Goal: Transaction & Acquisition: Download file/media

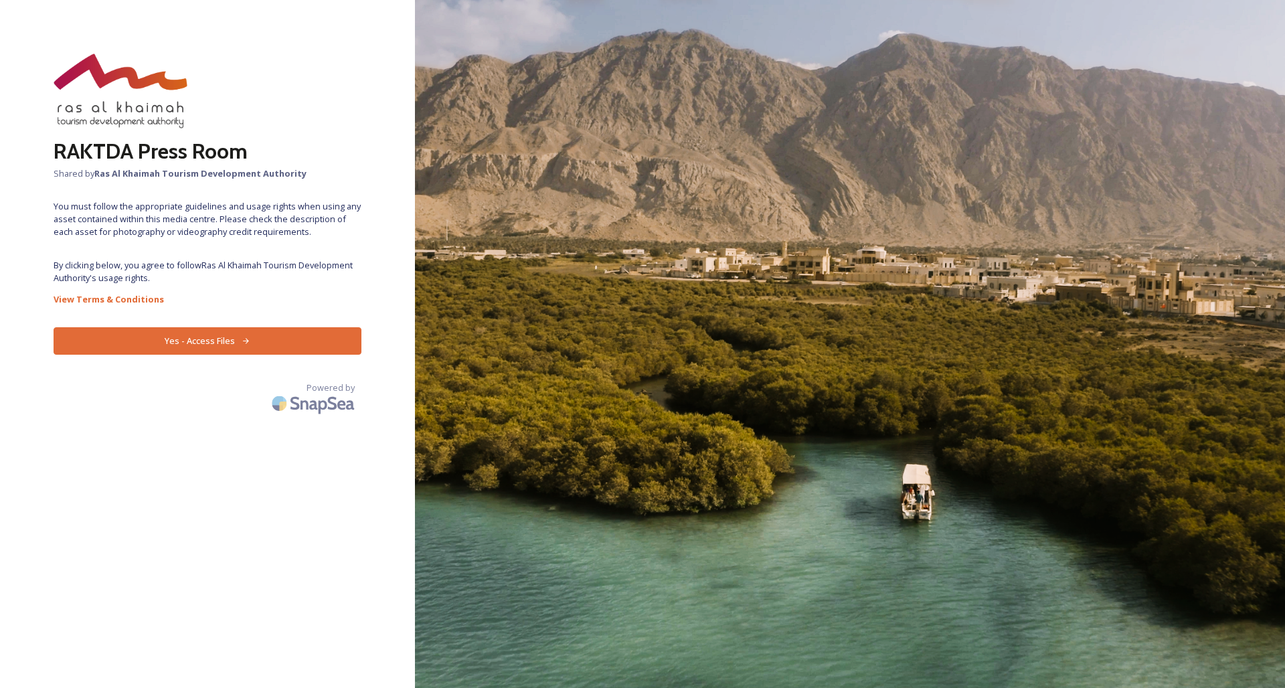
click at [218, 343] on button "Yes - Access Files" at bounding box center [208, 340] width 308 height 27
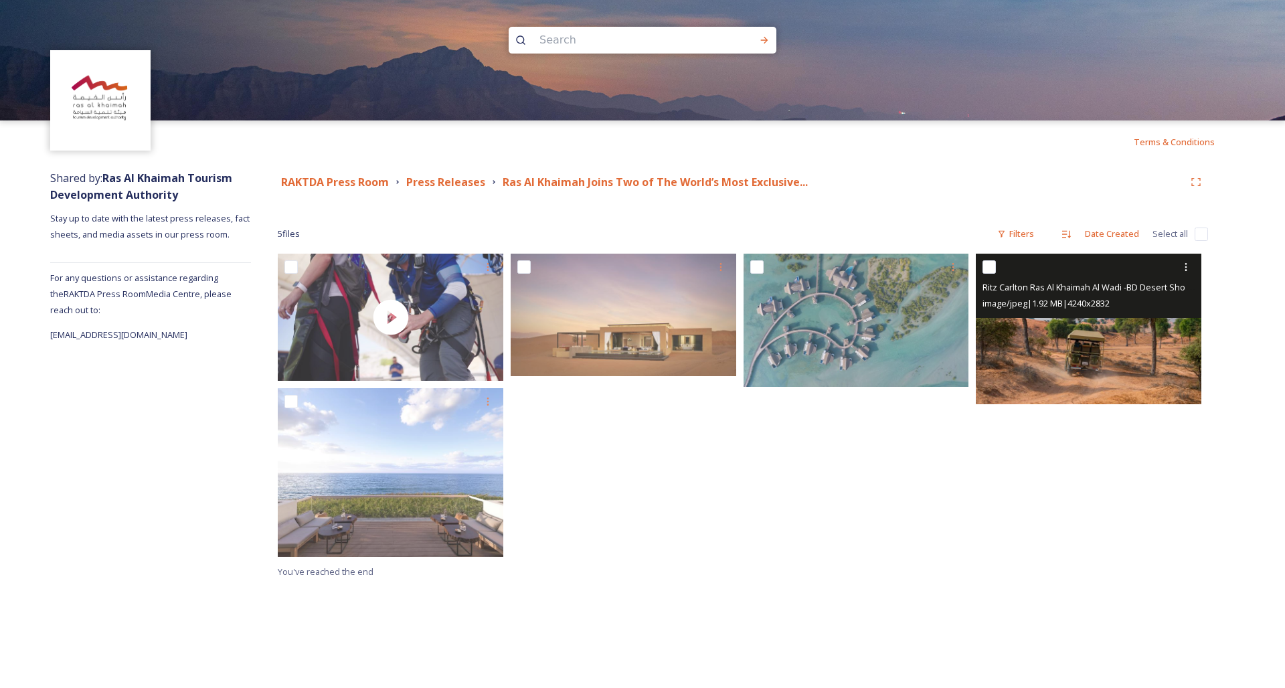
click at [989, 266] on input "checkbox" at bounding box center [989, 266] width 13 height 13
checkbox input "true"
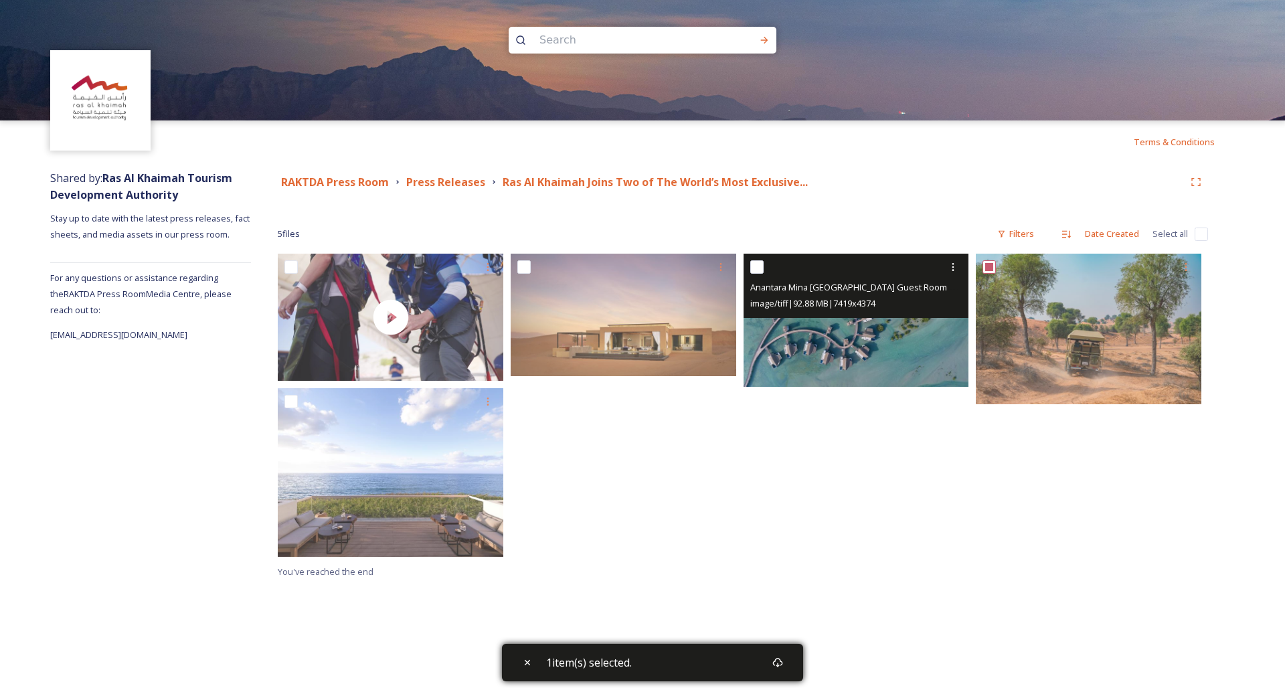
click at [757, 265] on input "checkbox" at bounding box center [756, 266] width 13 height 13
checkbox input "true"
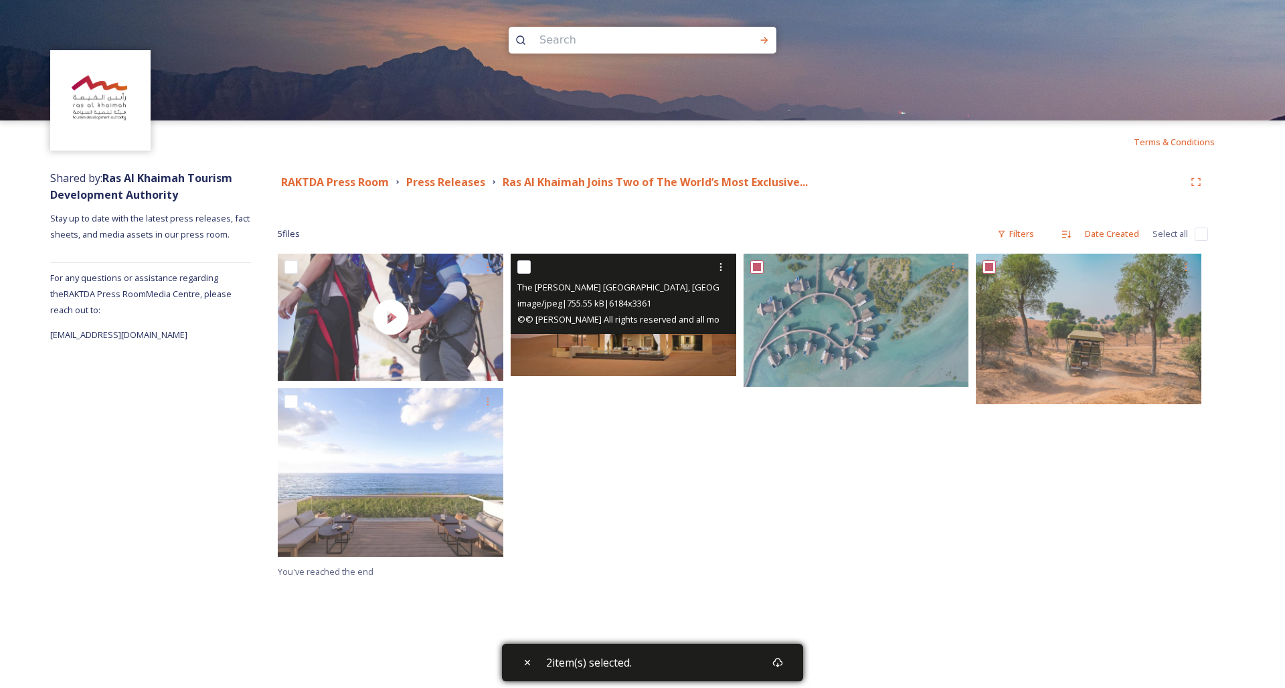
click at [528, 267] on input "checkbox" at bounding box center [523, 266] width 13 height 13
checkbox input "true"
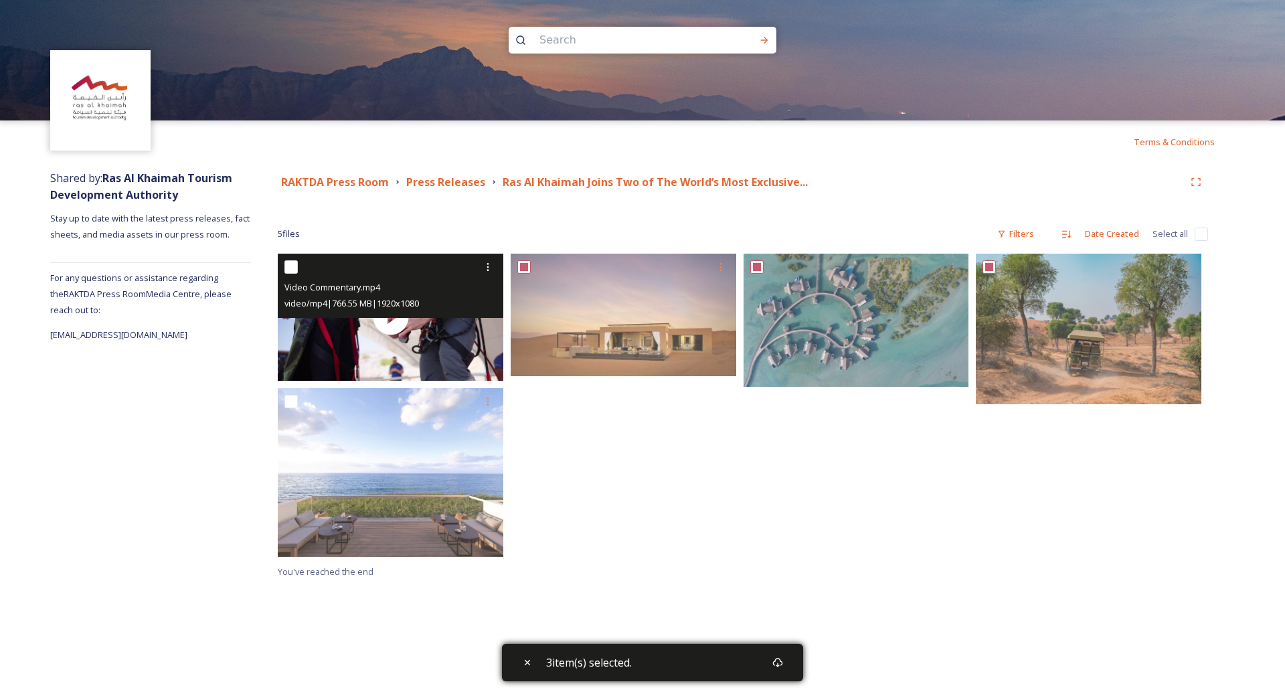
click at [292, 264] on input "checkbox" at bounding box center [290, 266] width 13 height 13
checkbox input "true"
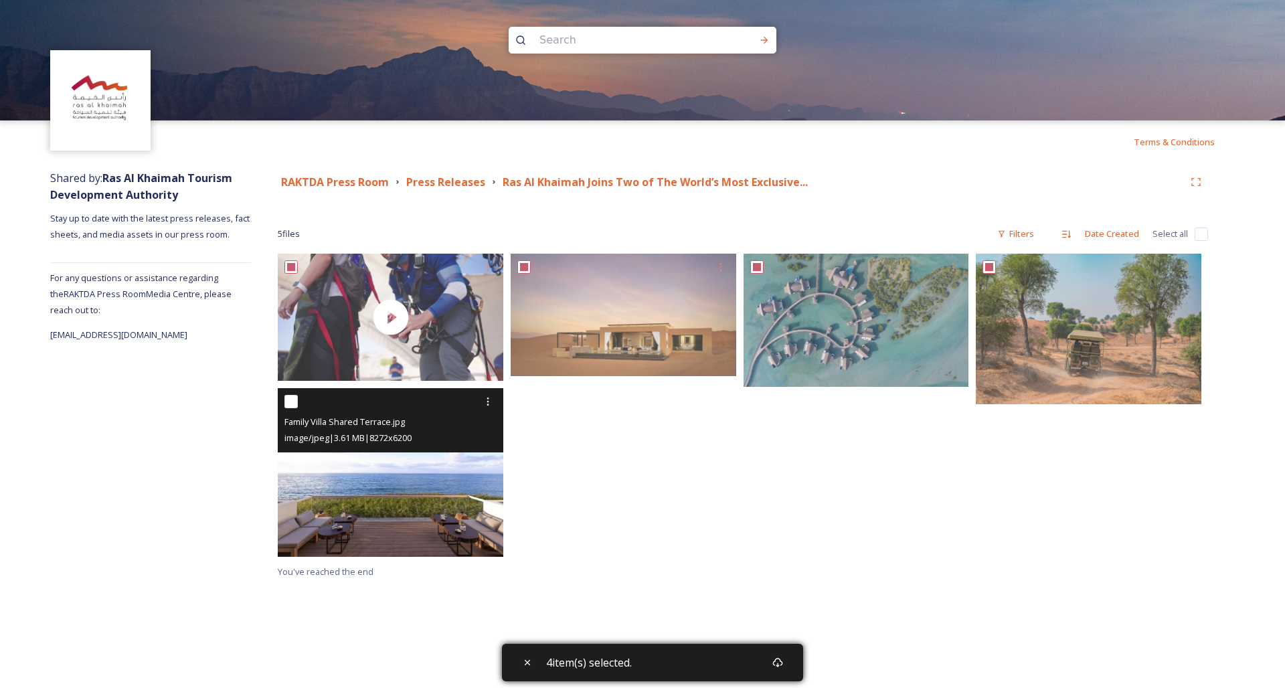
click at [293, 404] on input "checkbox" at bounding box center [290, 401] width 13 height 13
checkbox input "true"
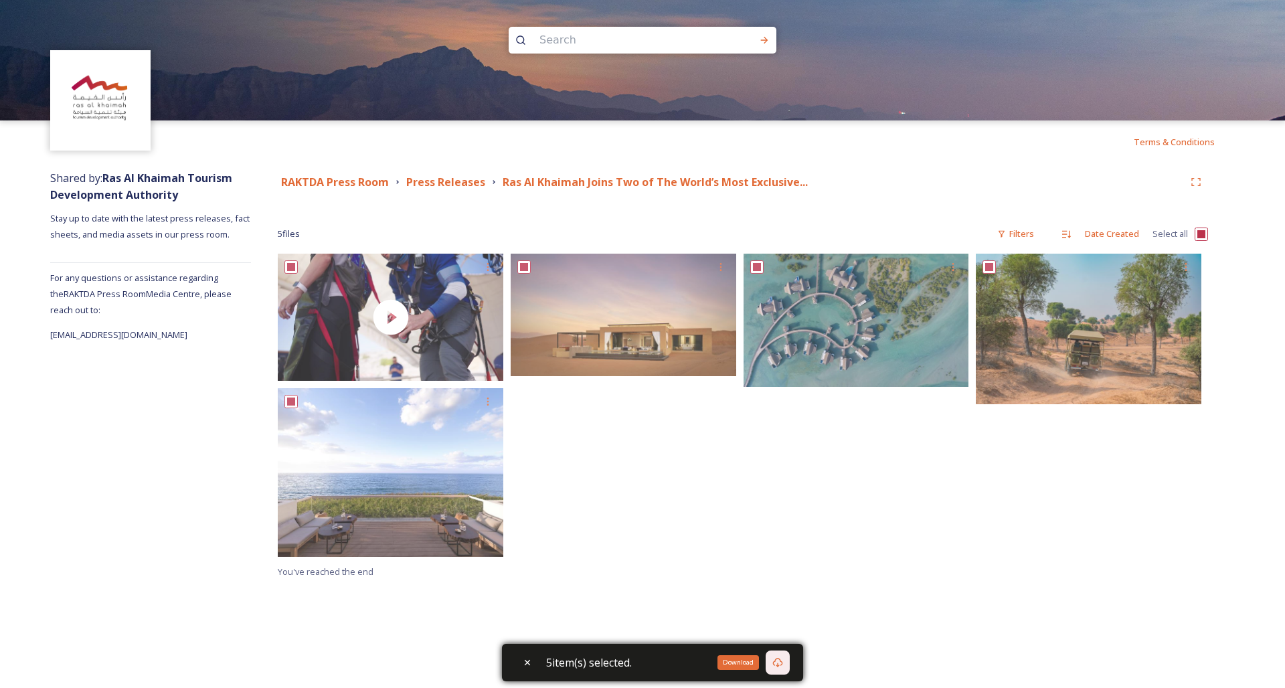
click at [780, 662] on icon at bounding box center [777, 662] width 11 height 11
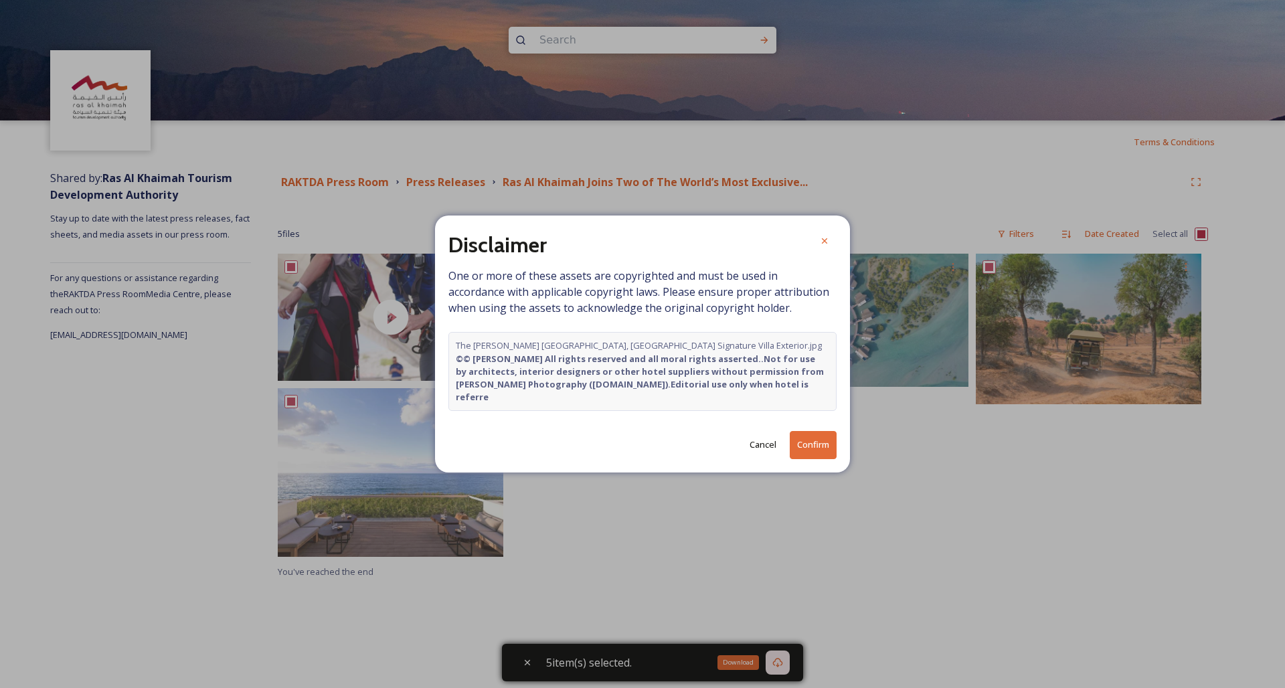
click at [807, 439] on button "Confirm" at bounding box center [813, 444] width 47 height 27
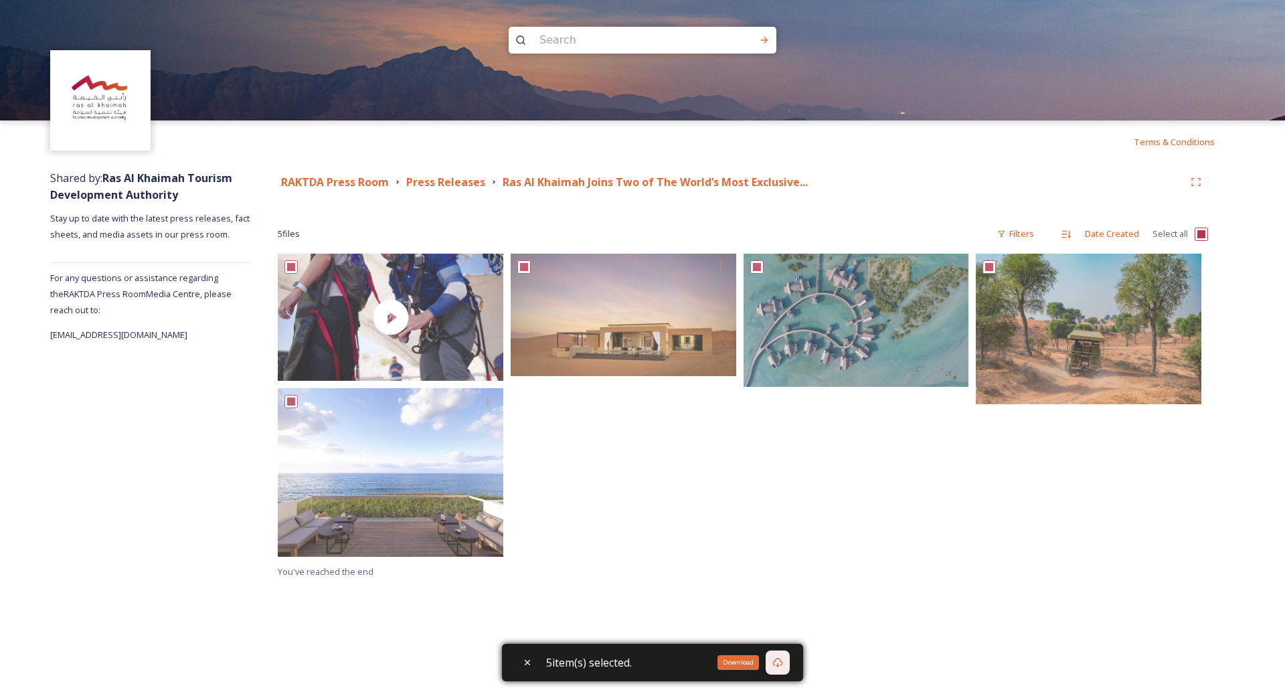
click at [743, 664] on div "Download" at bounding box center [738, 662] width 41 height 15
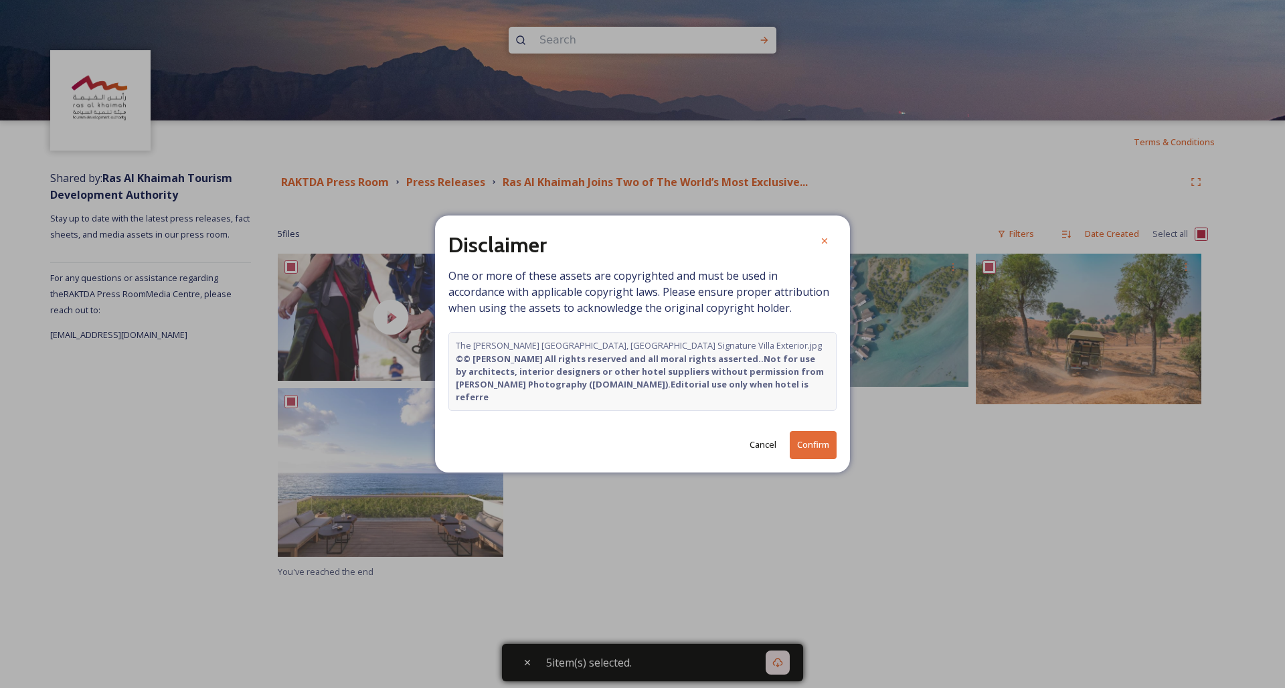
click at [815, 439] on button "Confirm" at bounding box center [813, 444] width 47 height 27
